Goal: Browse casually: Explore the website without a specific task or goal

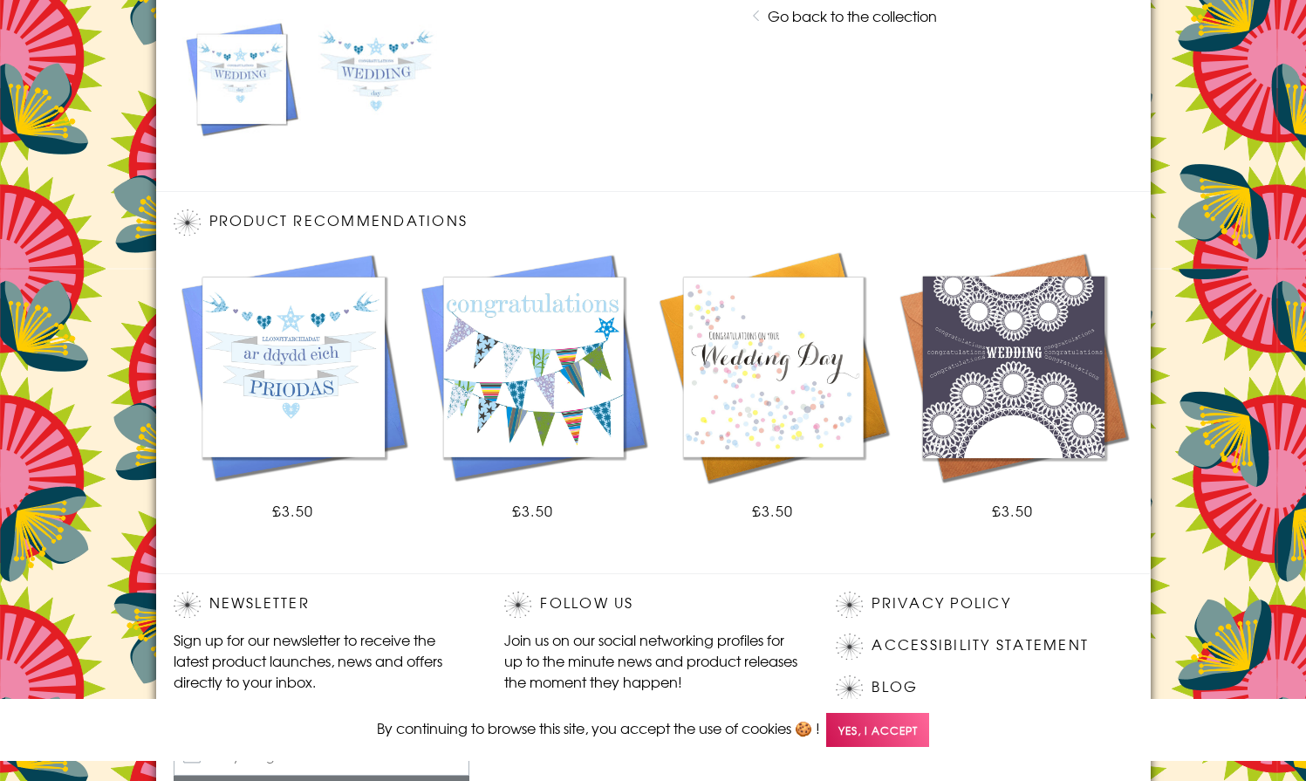
scroll to position [1019, 0]
